Goal: Navigation & Orientation: Find specific page/section

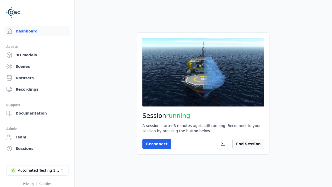
click at [253, 143] on button "End Session" at bounding box center [249, 144] width 32 height 10
